Goal: Information Seeking & Learning: Learn about a topic

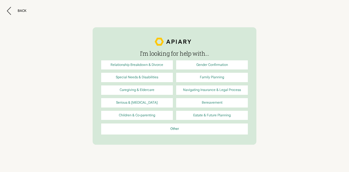
click at [145, 65] on link "Relationship Breakdown & Divorce" at bounding box center [137, 64] width 72 height 9
click at [25, 10] on div "Back" at bounding box center [22, 11] width 9 height 4
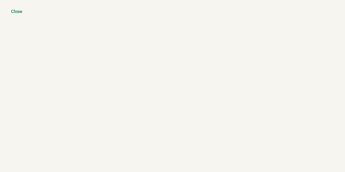
click at [18, 10] on div "Close" at bounding box center [16, 12] width 11 height 6
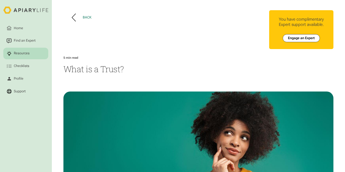
click at [84, 16] on div "Back" at bounding box center [87, 17] width 9 height 4
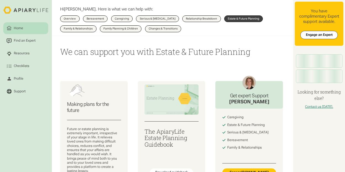
scroll to position [330, 0]
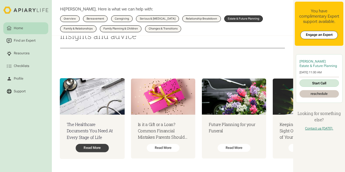
click at [95, 146] on div "Read More" at bounding box center [92, 148] width 33 height 8
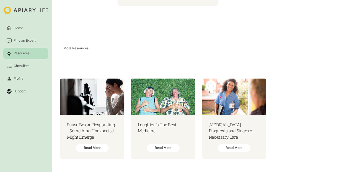
scroll to position [639, 0]
click at [28, 67] on div "Checklists" at bounding box center [21, 66] width 17 height 5
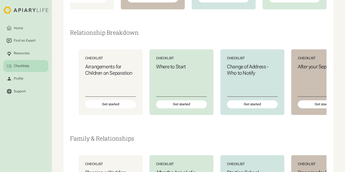
scroll to position [578, 0]
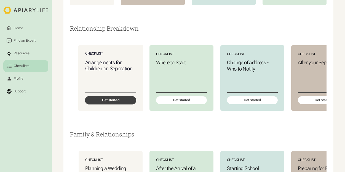
click at [114, 104] on div "Get started" at bounding box center [110, 100] width 51 height 8
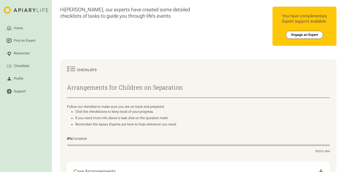
click at [74, 70] on icon at bounding box center [71, 69] width 9 height 6
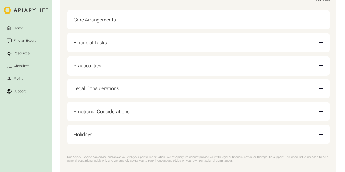
scroll to position [160, 0]
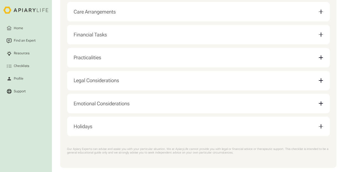
click at [319, 127] on div "Email Form" at bounding box center [321, 126] width 4 height 1
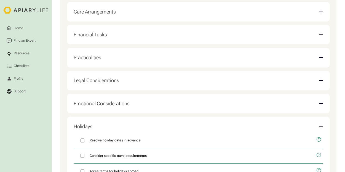
click at [321, 106] on div "Email Form" at bounding box center [321, 103] width 1 height 4
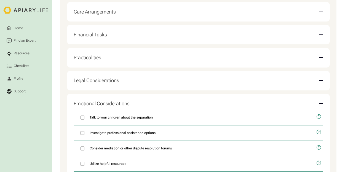
click at [319, 81] on div "Email Form" at bounding box center [321, 80] width 4 height 1
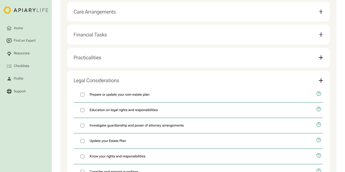
click at [320, 58] on div "Email Form" at bounding box center [321, 57] width 4 height 4
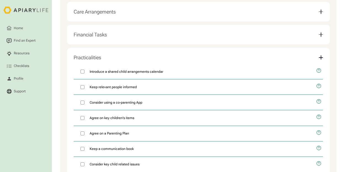
click at [319, 34] on div "Email Form" at bounding box center [321, 35] width 4 height 4
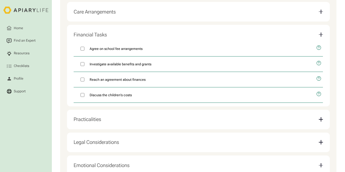
click at [320, 12] on div "Email Form" at bounding box center [321, 12] width 4 height 4
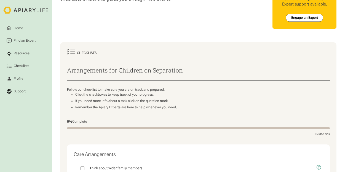
scroll to position [0, 0]
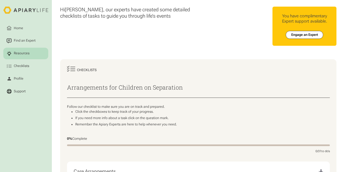
click at [25, 50] on link "Resources" at bounding box center [25, 54] width 45 height 12
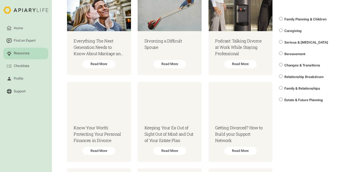
scroll to position [109, 0]
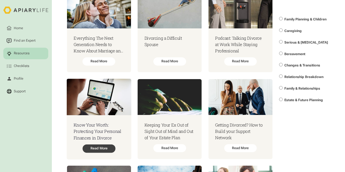
click at [104, 151] on div "Read More" at bounding box center [98, 148] width 33 height 8
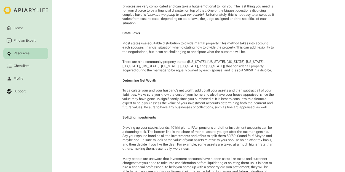
scroll to position [249, 0]
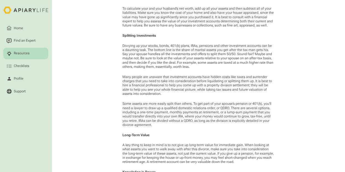
scroll to position [330, 0]
